Goal: Navigation & Orientation: Understand site structure

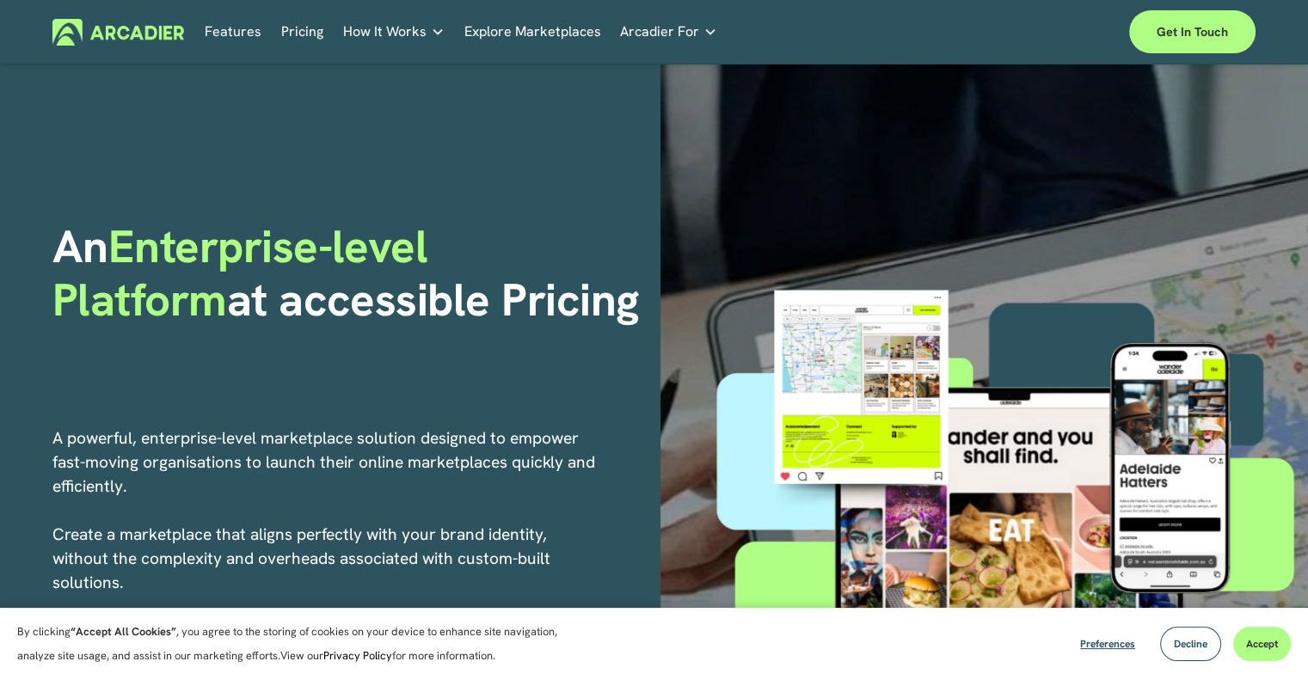
click at [292, 38] on link "Pricing" at bounding box center [302, 32] width 42 height 27
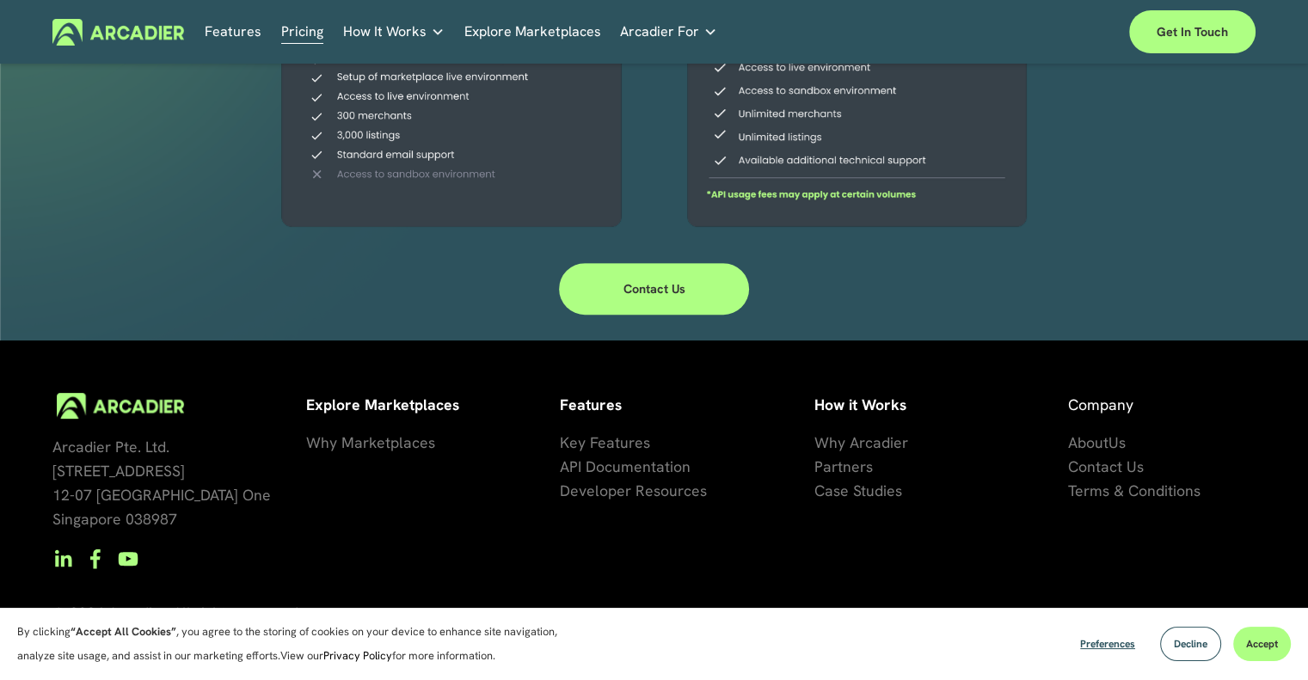
scroll to position [628, 0]
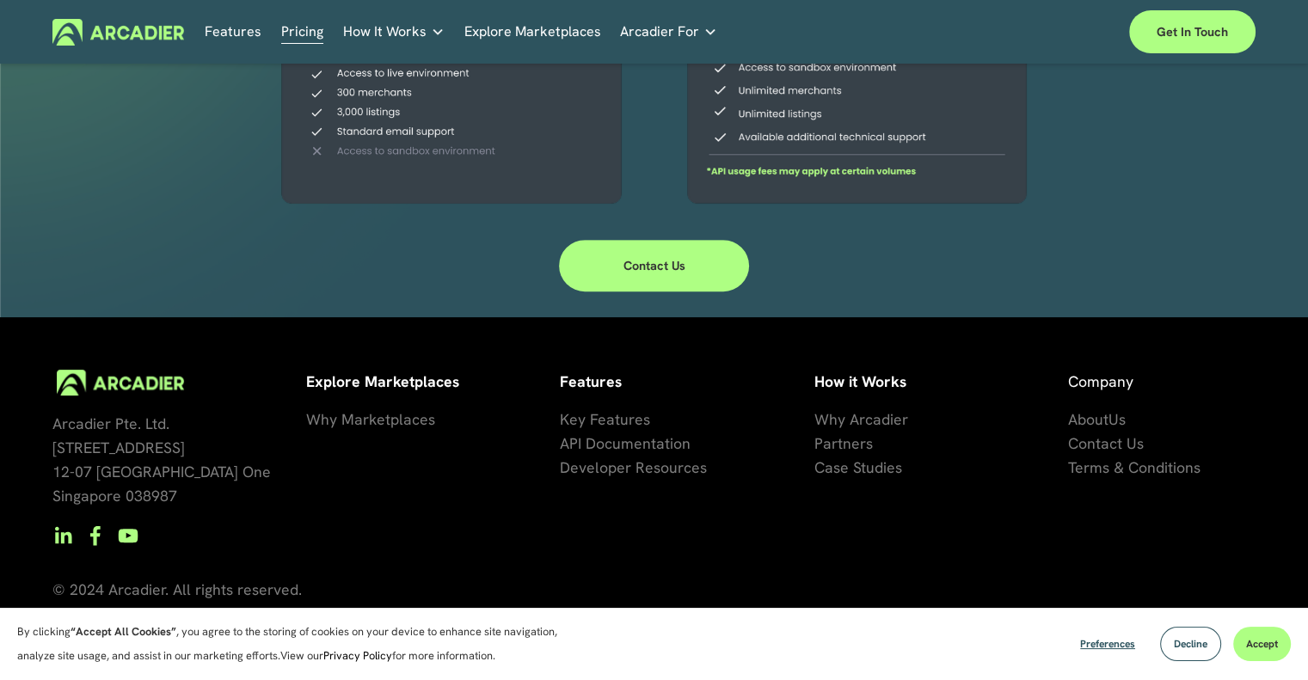
click at [1104, 423] on span "About" at bounding box center [1088, 419] width 40 height 20
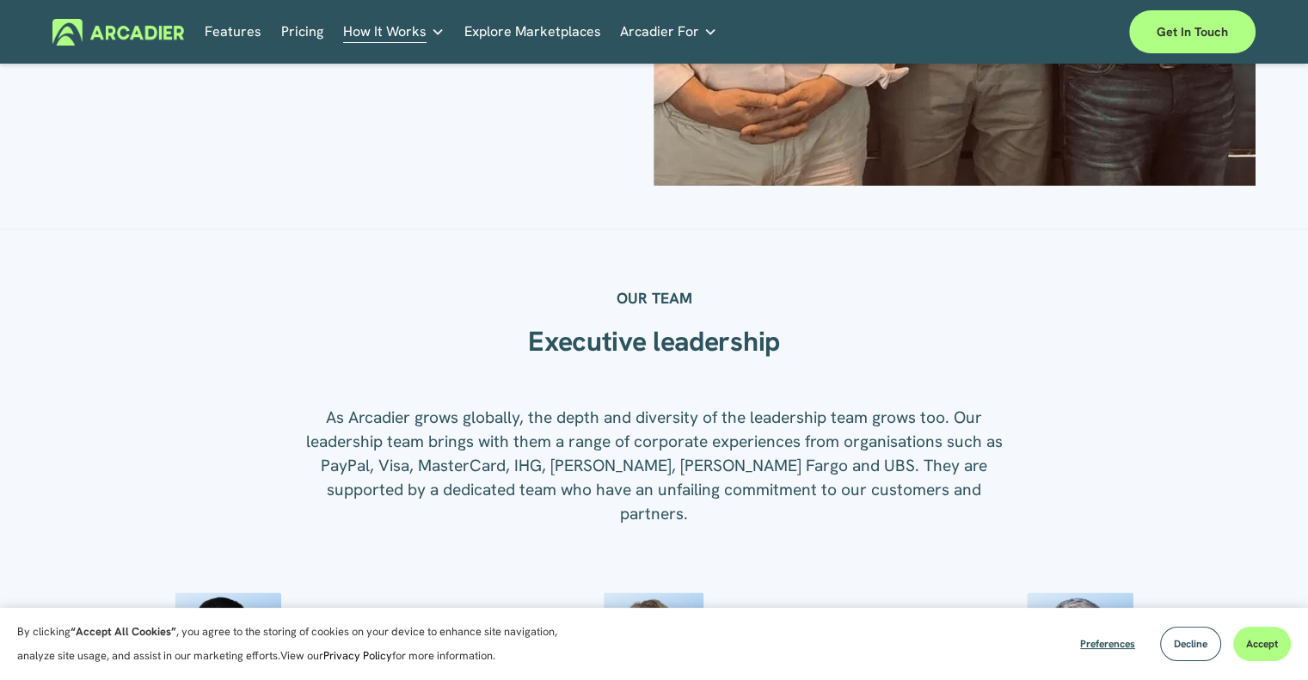
scroll to position [1459, 0]
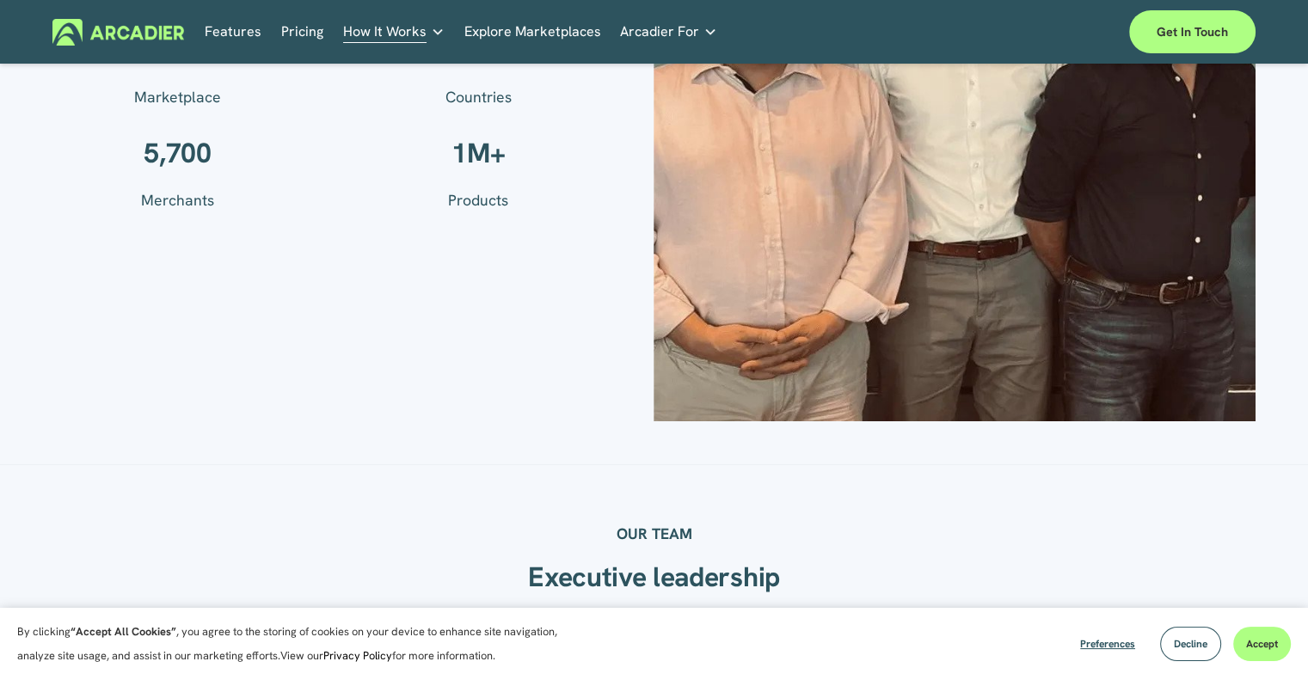
click at [234, 29] on link "Features" at bounding box center [233, 32] width 57 height 27
